Goal: Task Accomplishment & Management: Manage account settings

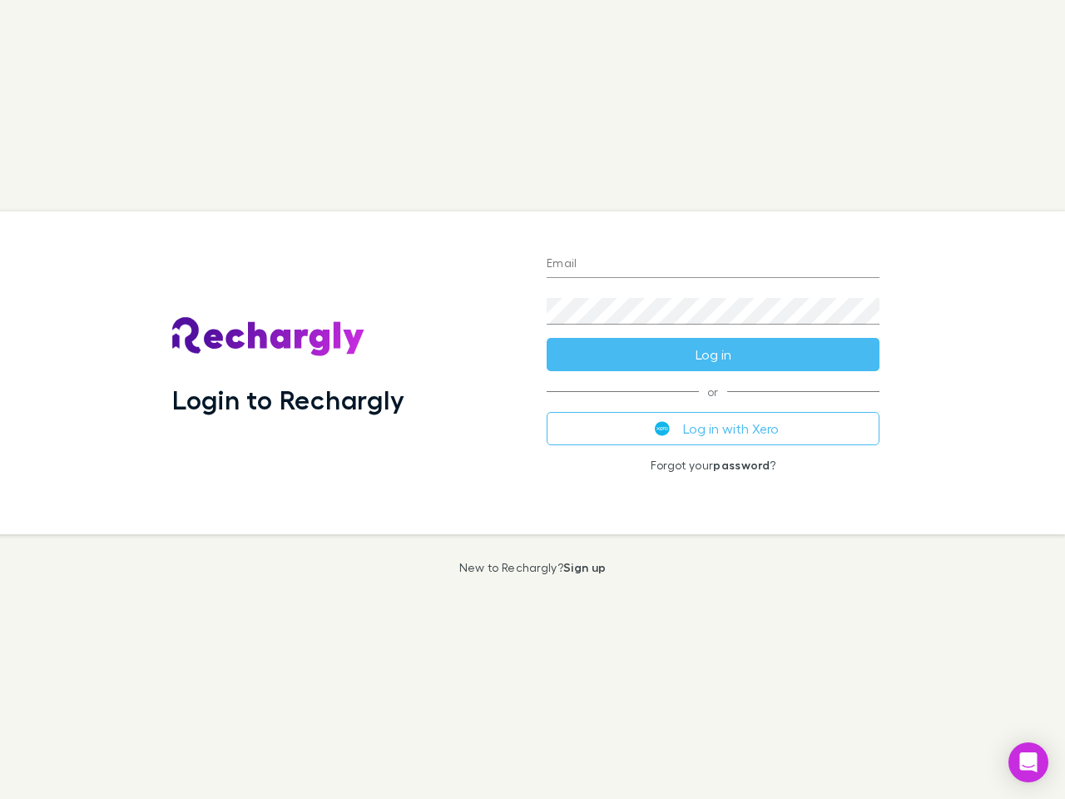
click at [533, 400] on div "Login to Rechargly" at bounding box center [346, 372] width 375 height 323
click at [713, 265] on input "Email" at bounding box center [713, 264] width 333 height 27
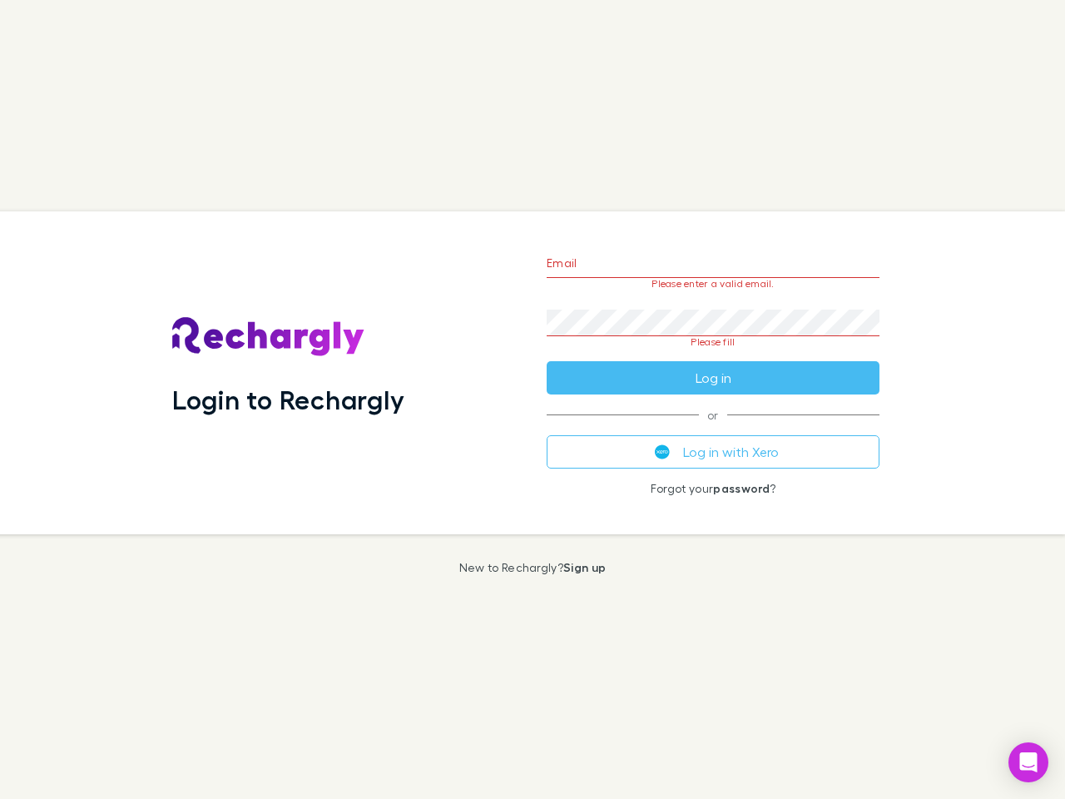
click at [713, 355] on form "Email Please enter a valid email. Password Please fill Log in" at bounding box center [713, 316] width 333 height 156
click at [713, 429] on div "Email Please enter a valid email. Password Please fill Log in or Log in with Xe…" at bounding box center [714, 372] width 360 height 323
click at [1029, 762] on icon "Open Intercom Messenger" at bounding box center [1029, 763] width 17 height 20
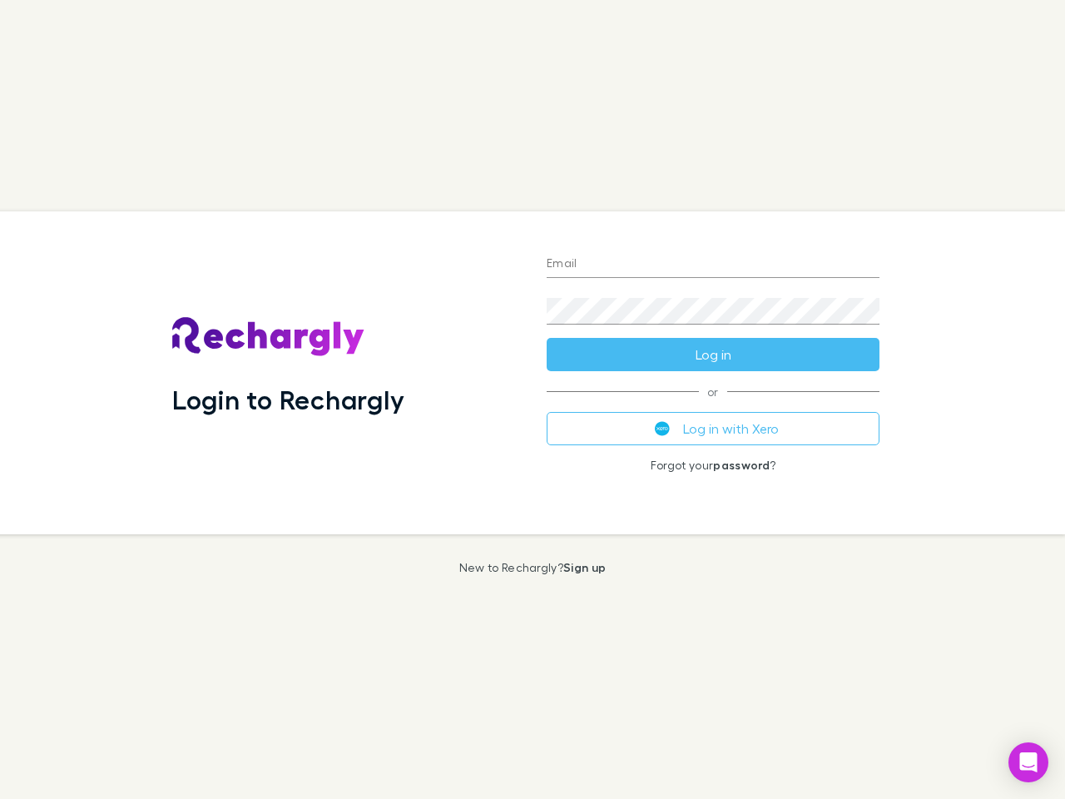
click at [533, 400] on div "Login to Rechargly" at bounding box center [346, 372] width 375 height 323
click at [713, 265] on input "Email" at bounding box center [713, 264] width 333 height 27
click at [713, 355] on button "Log in" at bounding box center [713, 354] width 333 height 33
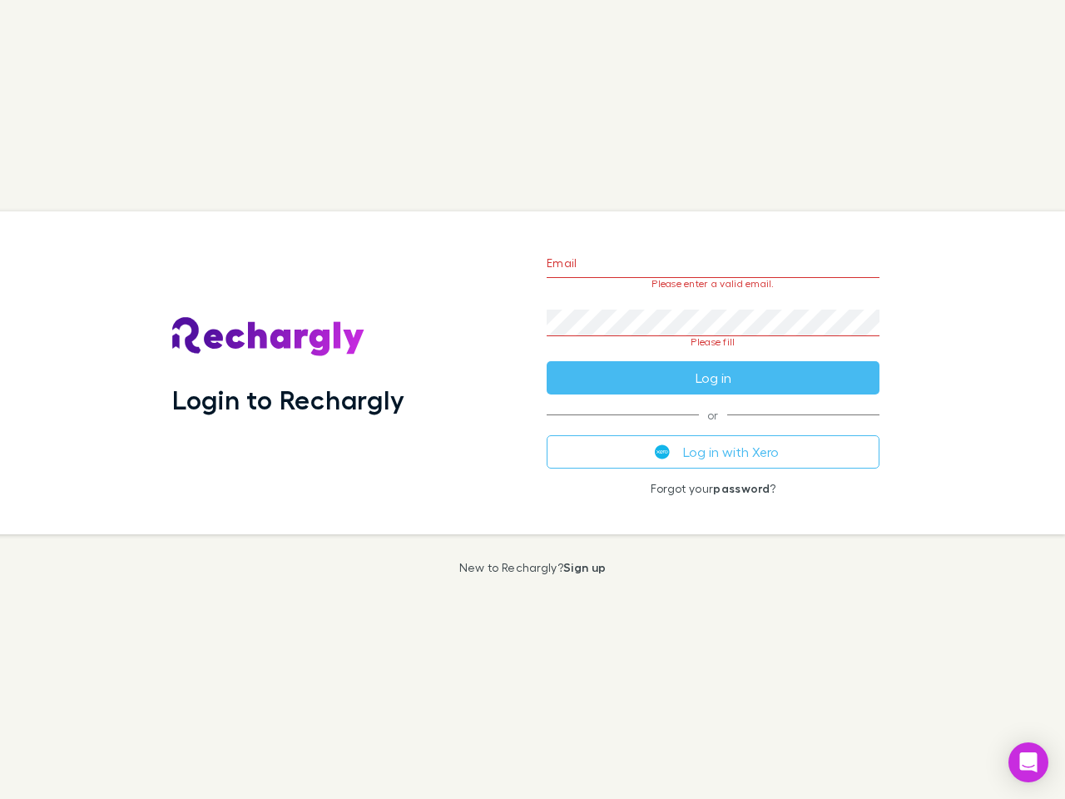
click at [713, 429] on div "Email Please enter a valid email. Password Please fill Log in or Log in with Xe…" at bounding box center [714, 372] width 360 height 323
click at [1029, 762] on icon "Open Intercom Messenger" at bounding box center [1029, 763] width 17 height 20
